Goal: Task Accomplishment & Management: Manage account settings

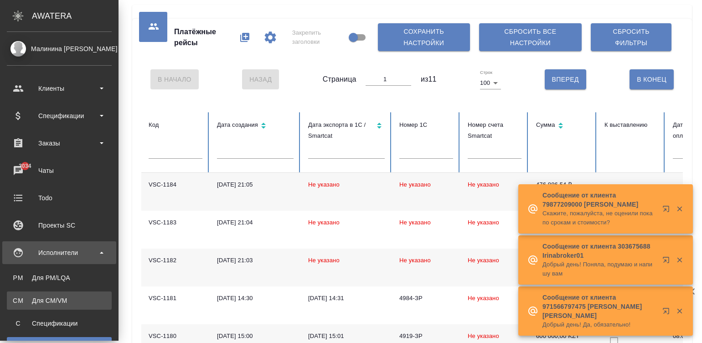
click at [28, 297] on div "Для CM/VM" at bounding box center [59, 300] width 96 height 9
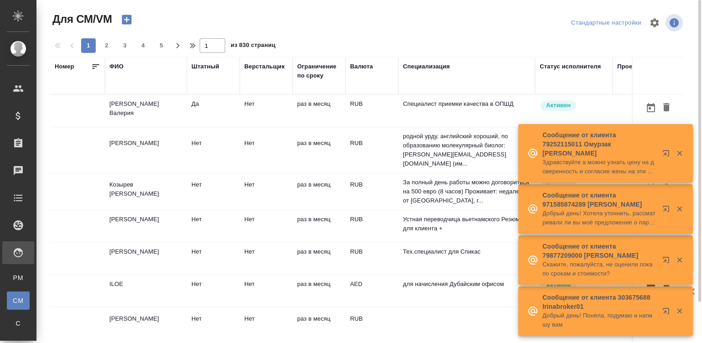
click at [289, 114] on td "Нет" at bounding box center [266, 111] width 53 height 32
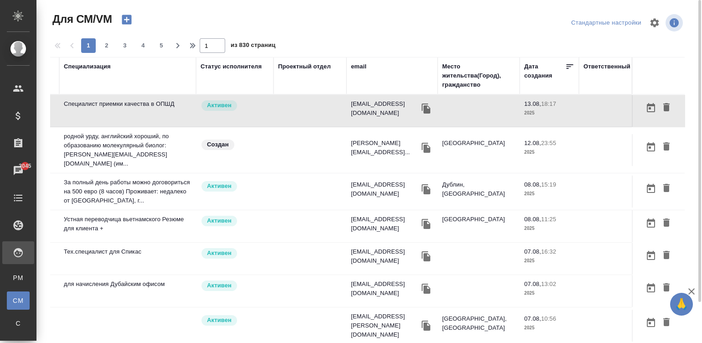
scroll to position [0, 348]
click at [351, 62] on div "email" at bounding box center [358, 66] width 15 height 9
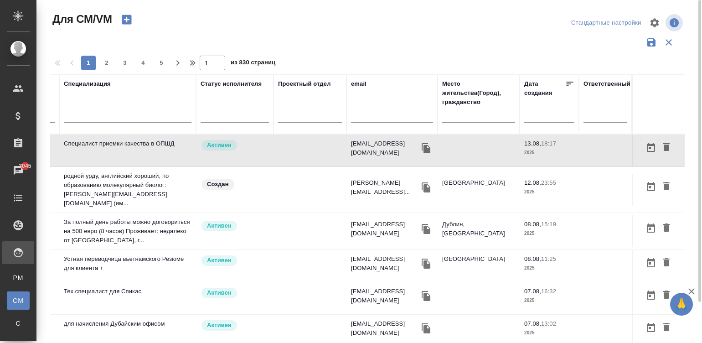
click at [351, 117] on input "text" at bounding box center [392, 116] width 82 height 11
paste input "[EMAIL_ADDRESS][DOMAIN_NAME]"
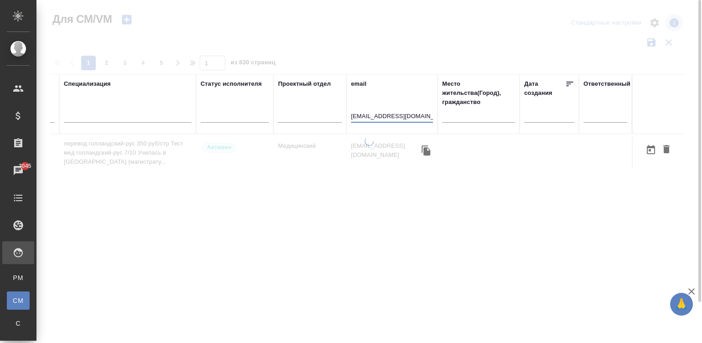
scroll to position [0, 339]
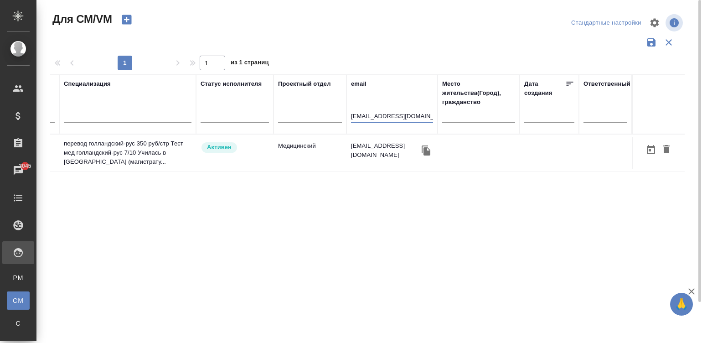
type input "[EMAIL_ADDRESS][DOMAIN_NAME]"
click at [283, 148] on td "Медицинский" at bounding box center [309, 153] width 73 height 32
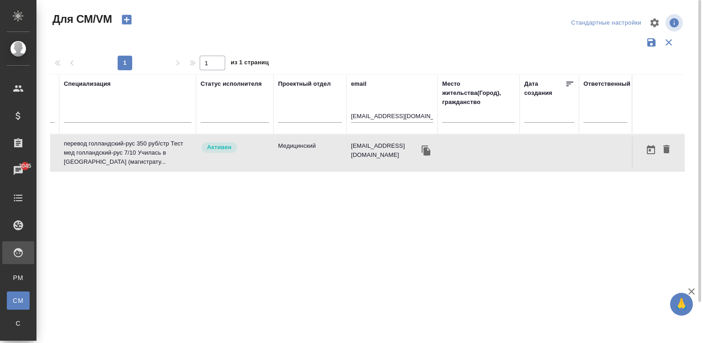
click at [283, 148] on td "Медицинский" at bounding box center [309, 153] width 73 height 32
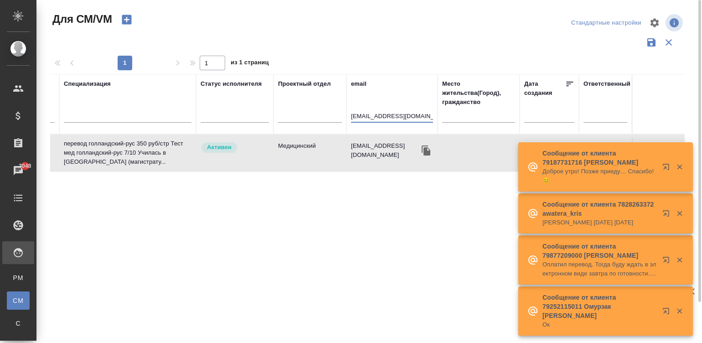
click at [411, 116] on input "[EMAIL_ADDRESS][DOMAIN_NAME]" at bounding box center [392, 116] width 82 height 11
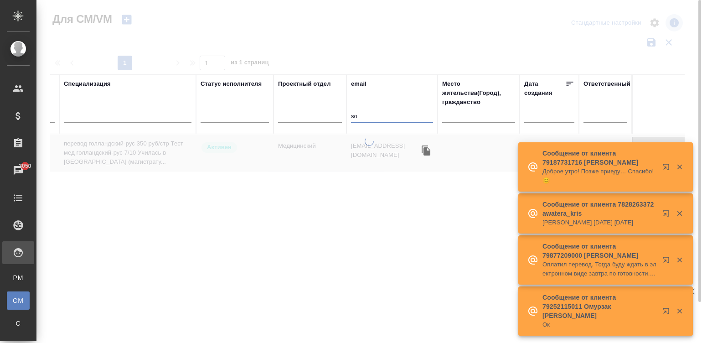
type input "sol"
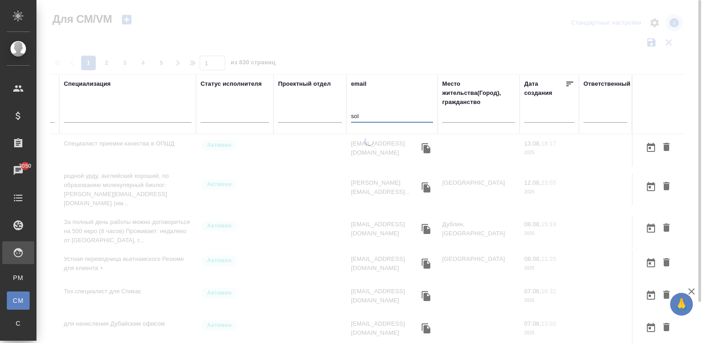
click at [365, 115] on input "sol" at bounding box center [392, 116] width 82 height 11
click at [135, 150] on div at bounding box center [368, 240] width 665 height 206
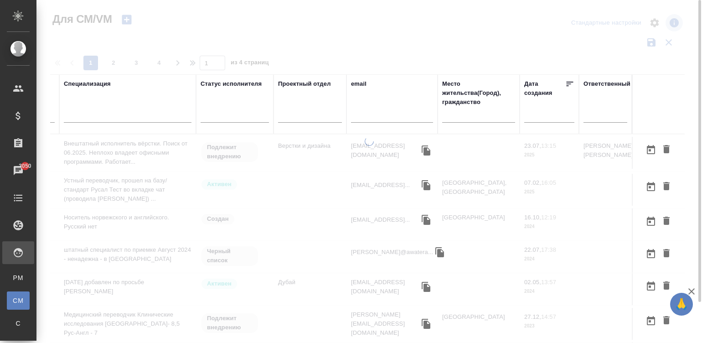
scroll to position [0, 0]
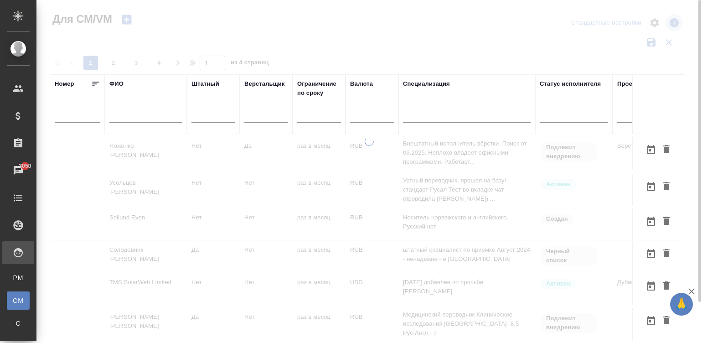
click at [122, 119] on input "text" at bounding box center [145, 116] width 73 height 11
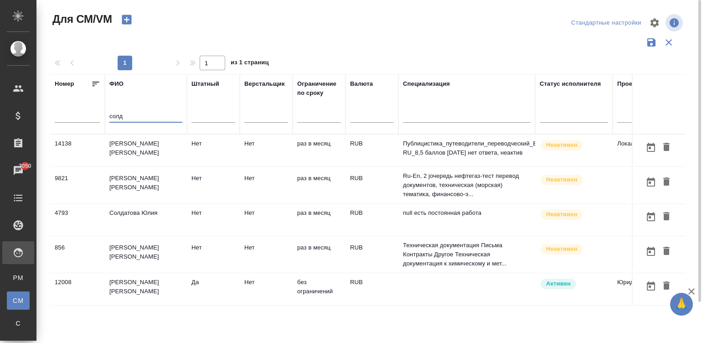
type input "солд"
click at [170, 166] on td "[PERSON_NAME] [PERSON_NAME]" at bounding box center [146, 150] width 82 height 32
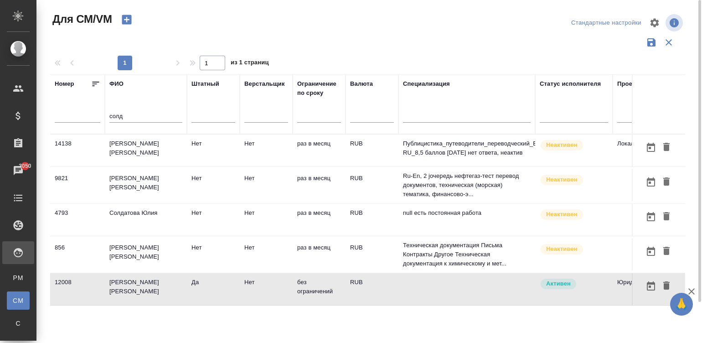
click at [170, 166] on td "[PERSON_NAME] [PERSON_NAME]" at bounding box center [146, 150] width 82 height 32
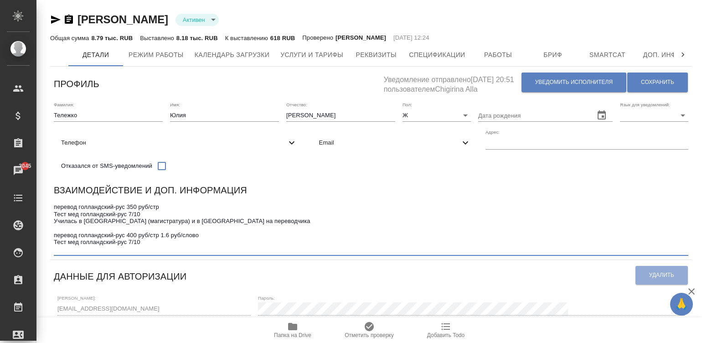
click at [413, 195] on div "Взаимодействие и доп. информация" at bounding box center [371, 192] width 634 height 18
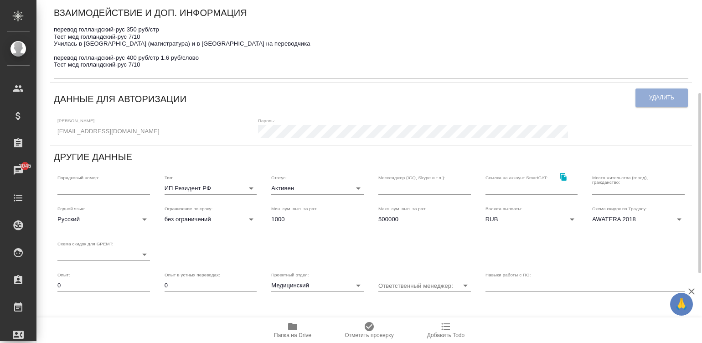
scroll to position [232, 0]
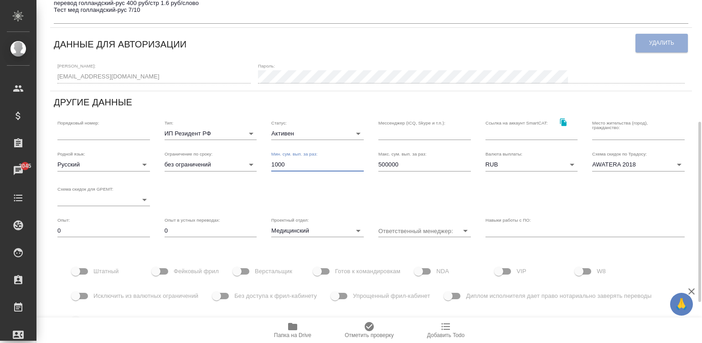
click at [302, 169] on input "1000" at bounding box center [317, 164] width 93 height 13
type input "100"
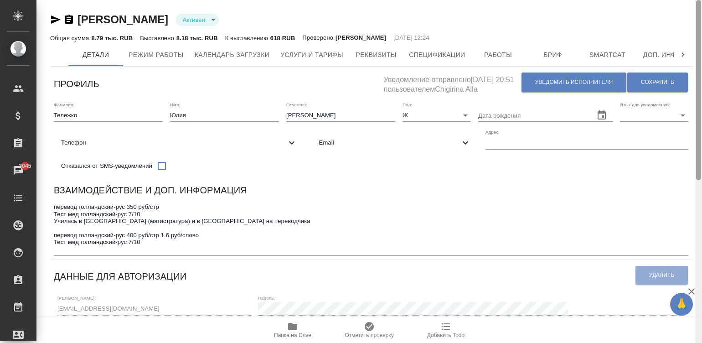
click at [699, 16] on div at bounding box center [698, 171] width 7 height 343
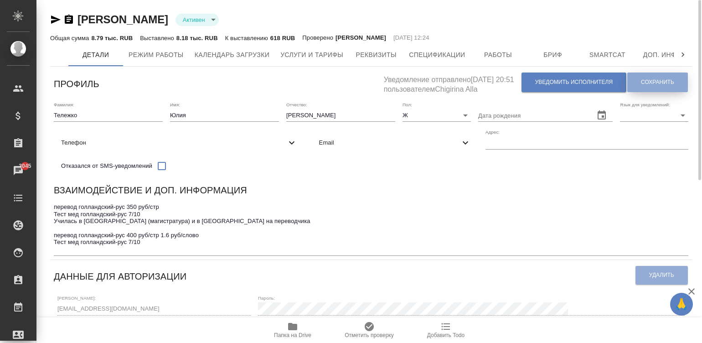
click at [638, 86] on button "Сохранить" at bounding box center [657, 82] width 61 height 20
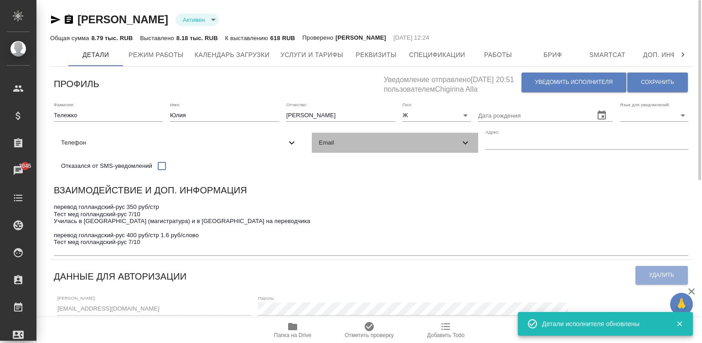
click at [319, 147] on span "Email" at bounding box center [389, 142] width 141 height 9
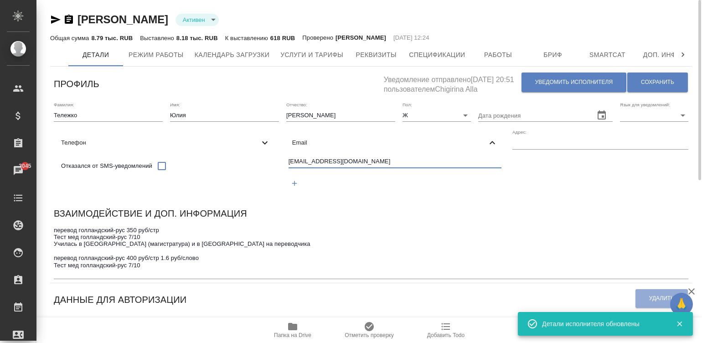
click at [288, 168] on input "[EMAIL_ADDRESS][DOMAIN_NAME]" at bounding box center [394, 161] width 213 height 11
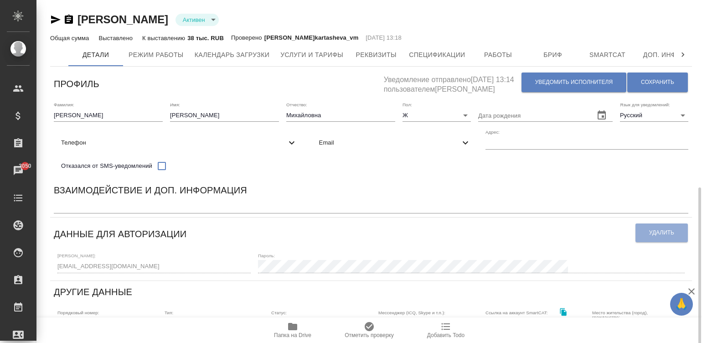
scroll to position [123, 0]
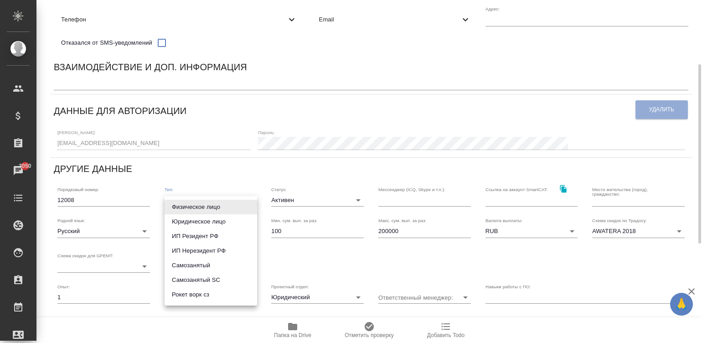
click at [212, 200] on body "🙏 .cls-1 fill:#fff; AWATERA [PERSON_NAME]malinina Клиенты Спецификации Заказы 3…" at bounding box center [351, 171] width 702 height 343
click at [212, 296] on li "Рокет ворк сз" at bounding box center [210, 294] width 93 height 15
type input "rocketWorkSelfEmployed"
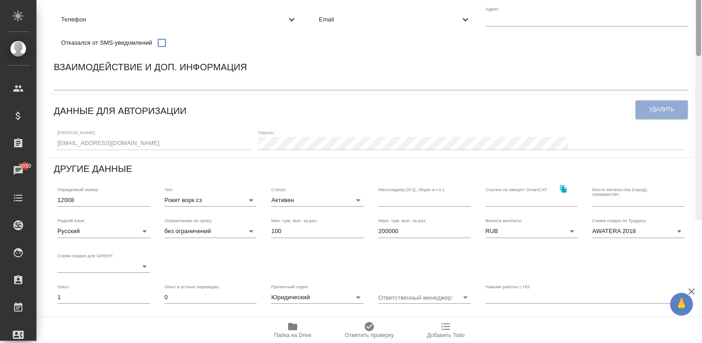
scroll to position [0, 0]
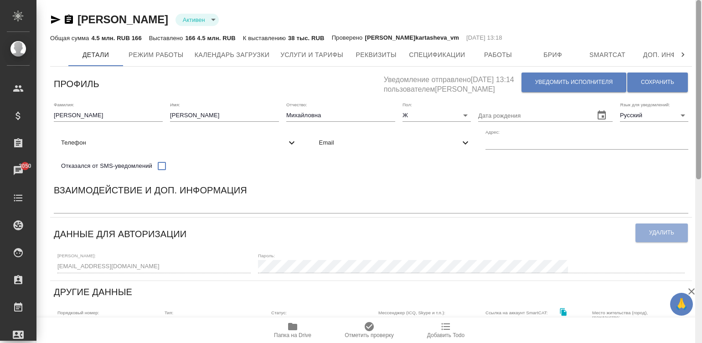
click at [696, 26] on div at bounding box center [698, 171] width 7 height 343
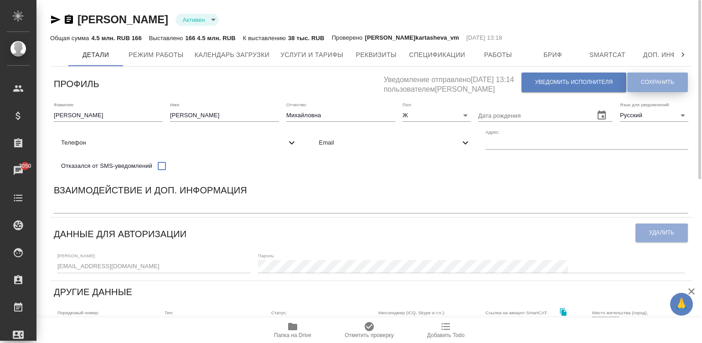
click at [654, 81] on span "Сохранить" at bounding box center [657, 82] width 33 height 8
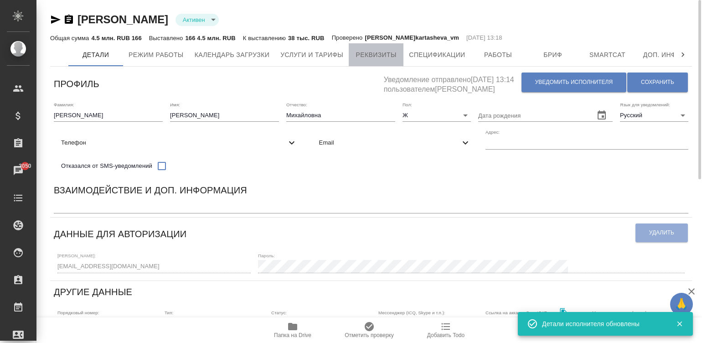
click at [377, 52] on span "Реквизиты" at bounding box center [376, 54] width 44 height 11
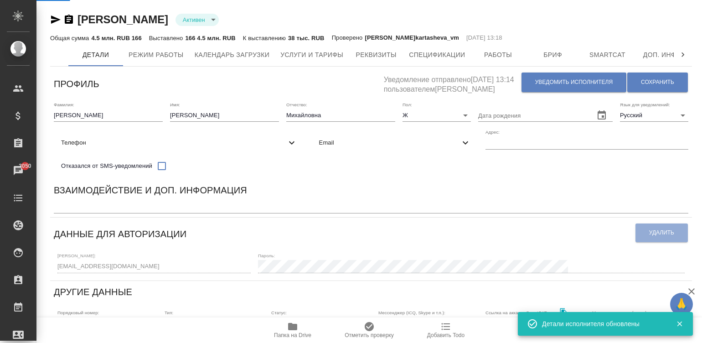
select select "10"
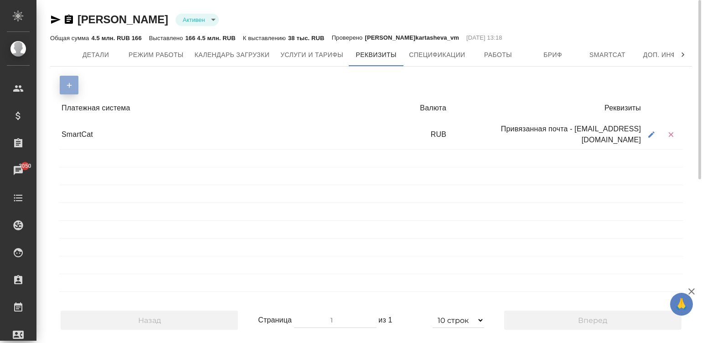
click at [70, 81] on icon "button" at bounding box center [69, 85] width 8 height 8
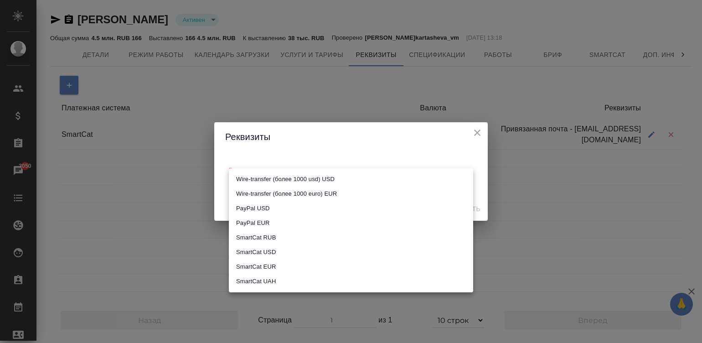
click at [284, 176] on body "🙏 .cls-1 fill:#fff; AWATERA Малинина Мария m.malinina Клиенты Спецификации Зака…" at bounding box center [351, 171] width 702 height 343
click at [354, 84] on div at bounding box center [351, 171] width 702 height 343
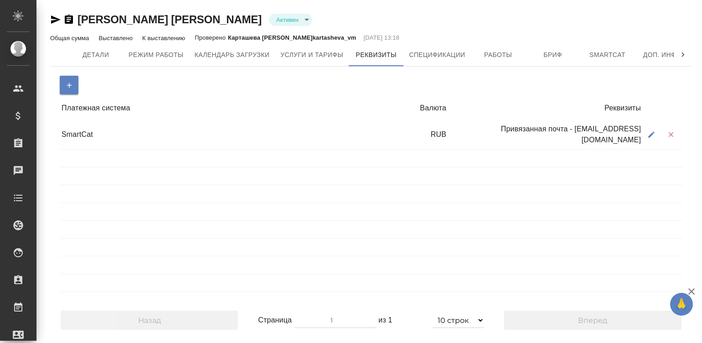
select select "10"
click at [71, 83] on icon "button" at bounding box center [69, 85] width 8 height 8
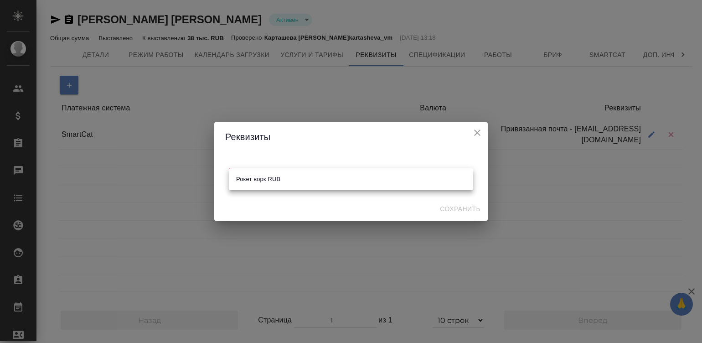
click at [288, 176] on body "🙏 .cls-1 fill:#fff; AWATERA Малинина Мария m.malinina Клиенты Спецификации Зака…" at bounding box center [351, 171] width 702 height 343
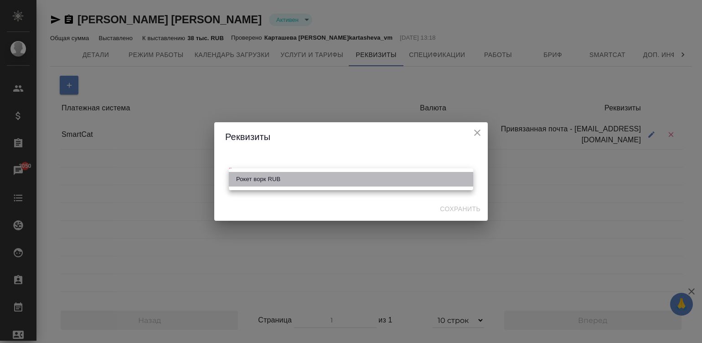
click at [256, 177] on li "Рокет ворк RUB" at bounding box center [351, 179] width 244 height 15
type input "6466777e709b4e87b592d8c4"
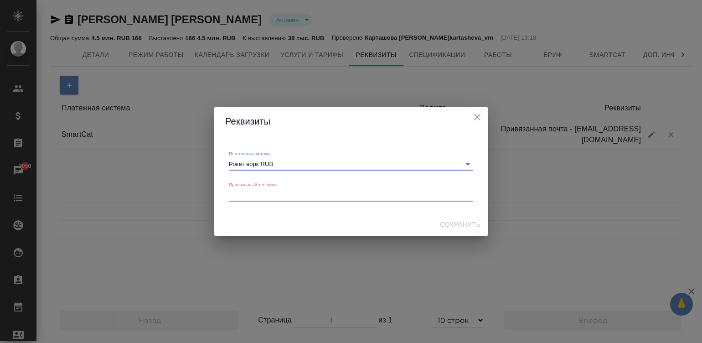
click at [277, 191] on телефон "Привязанный телефон" at bounding box center [351, 194] width 244 height 7
paste телефон "8 903 294 65 28"
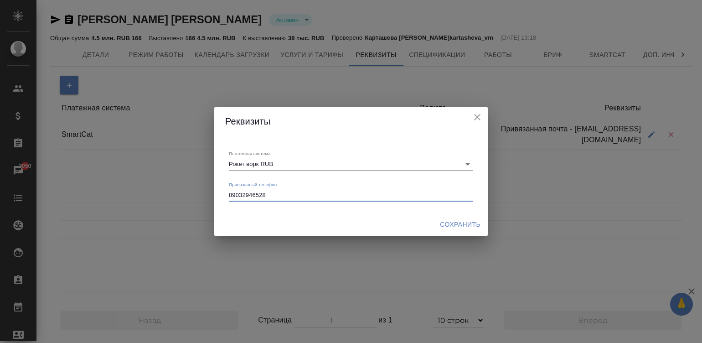
type телефон "89032946528"
click at [452, 224] on span "Сохранить" at bounding box center [460, 224] width 41 height 11
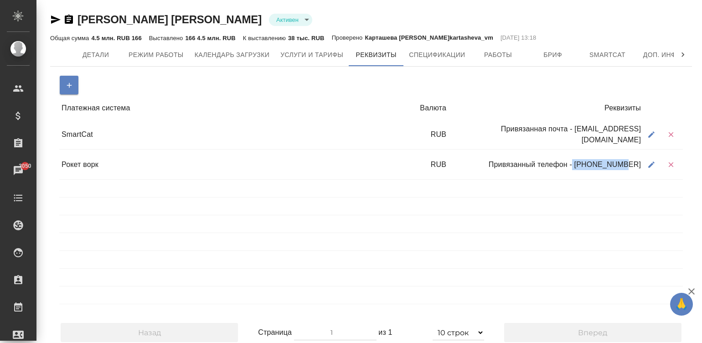
drag, startPoint x: 592, startPoint y: 164, endPoint x: 640, endPoint y: 167, distance: 47.9
click at [640, 167] on div "Привязанный телефон - 89032946528" at bounding box center [545, 164] width 195 height 17
copy div "89032946528"
click at [437, 50] on span "Спецификации" at bounding box center [437, 54] width 56 height 11
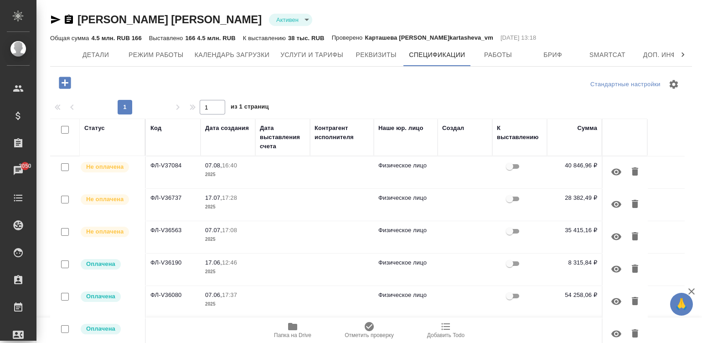
drag, startPoint x: 560, startPoint y: 163, endPoint x: 588, endPoint y: 164, distance: 27.8
click at [588, 164] on p "40 846,96 ₽" at bounding box center [574, 165] width 46 height 9
